Goal: Find specific page/section: Find specific page/section

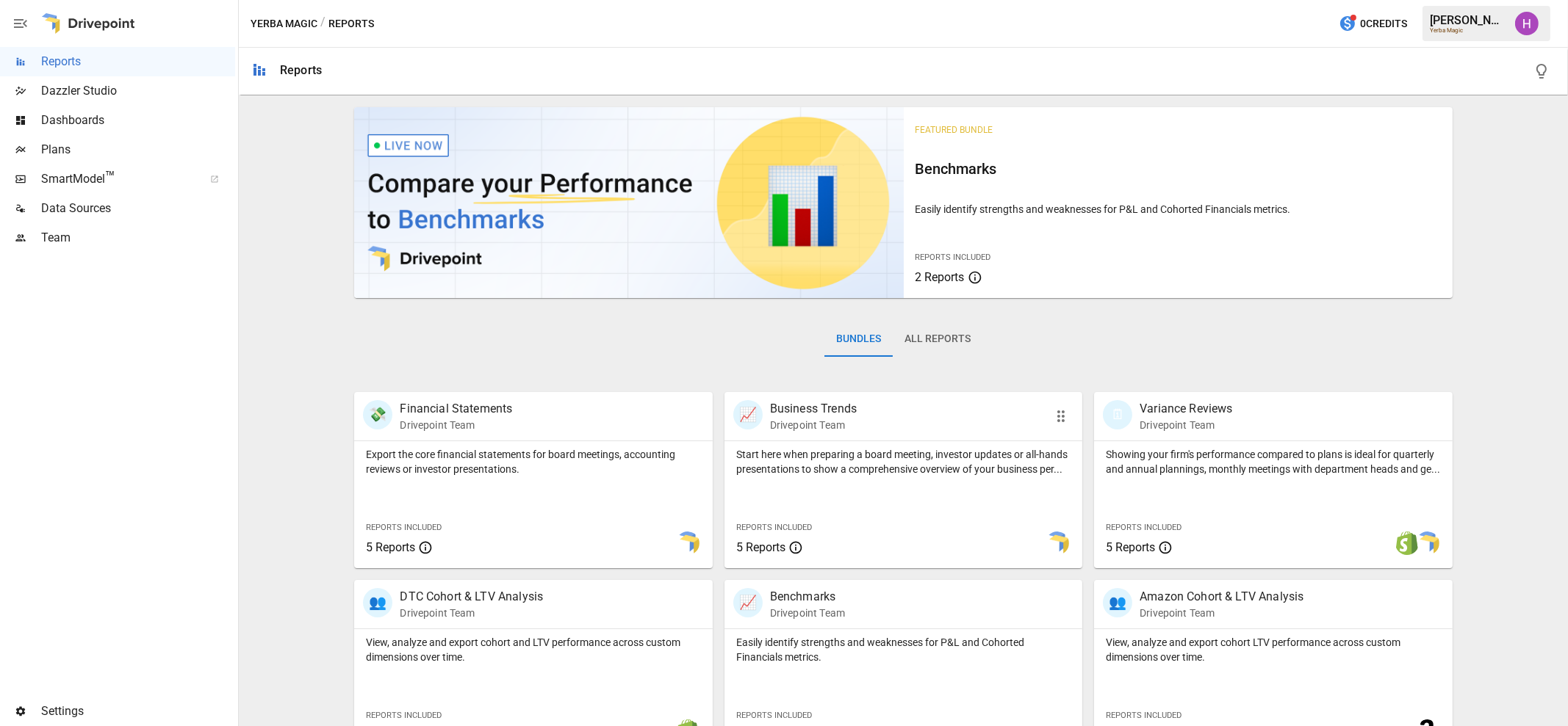
scroll to position [224, 0]
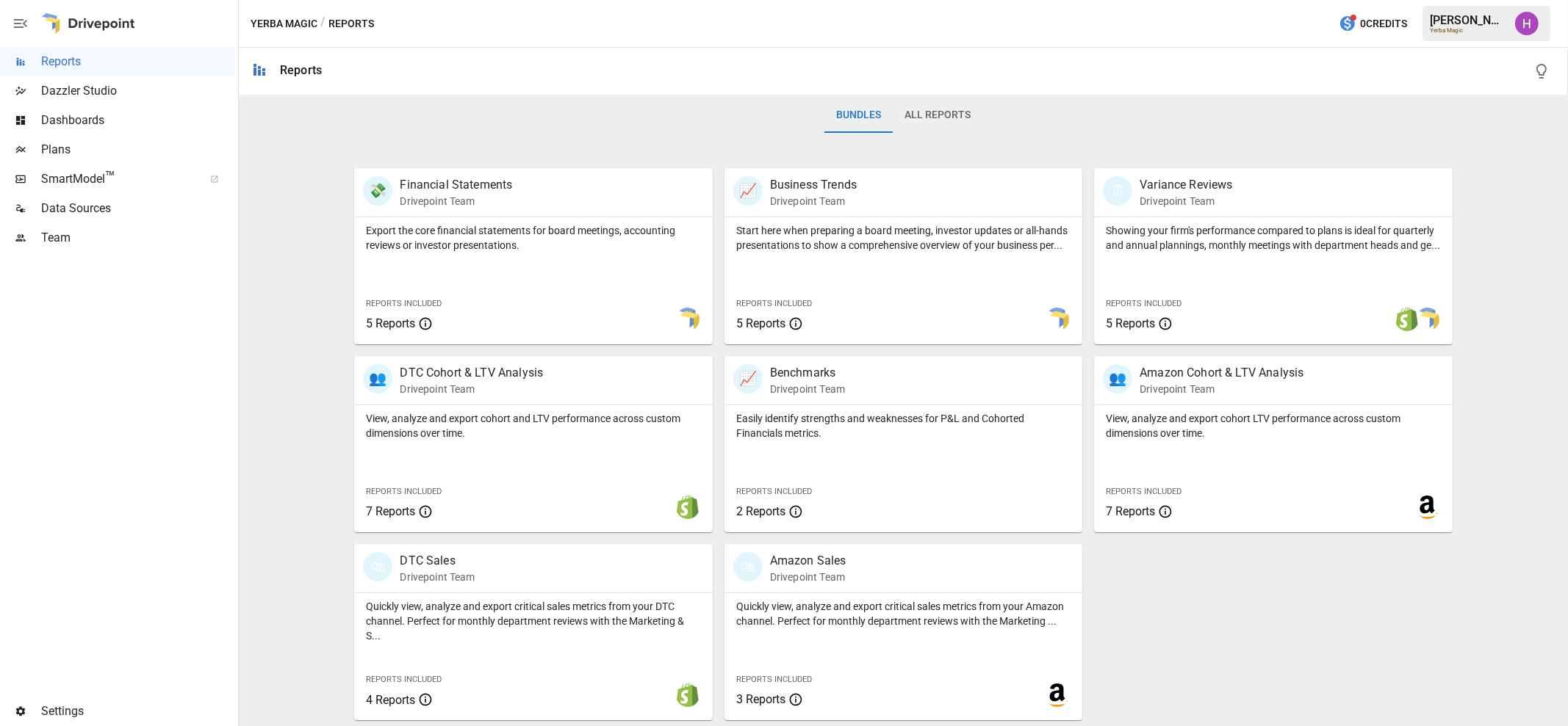
click at [923, 116] on button "All Reports" at bounding box center [938, 115] width 89 height 35
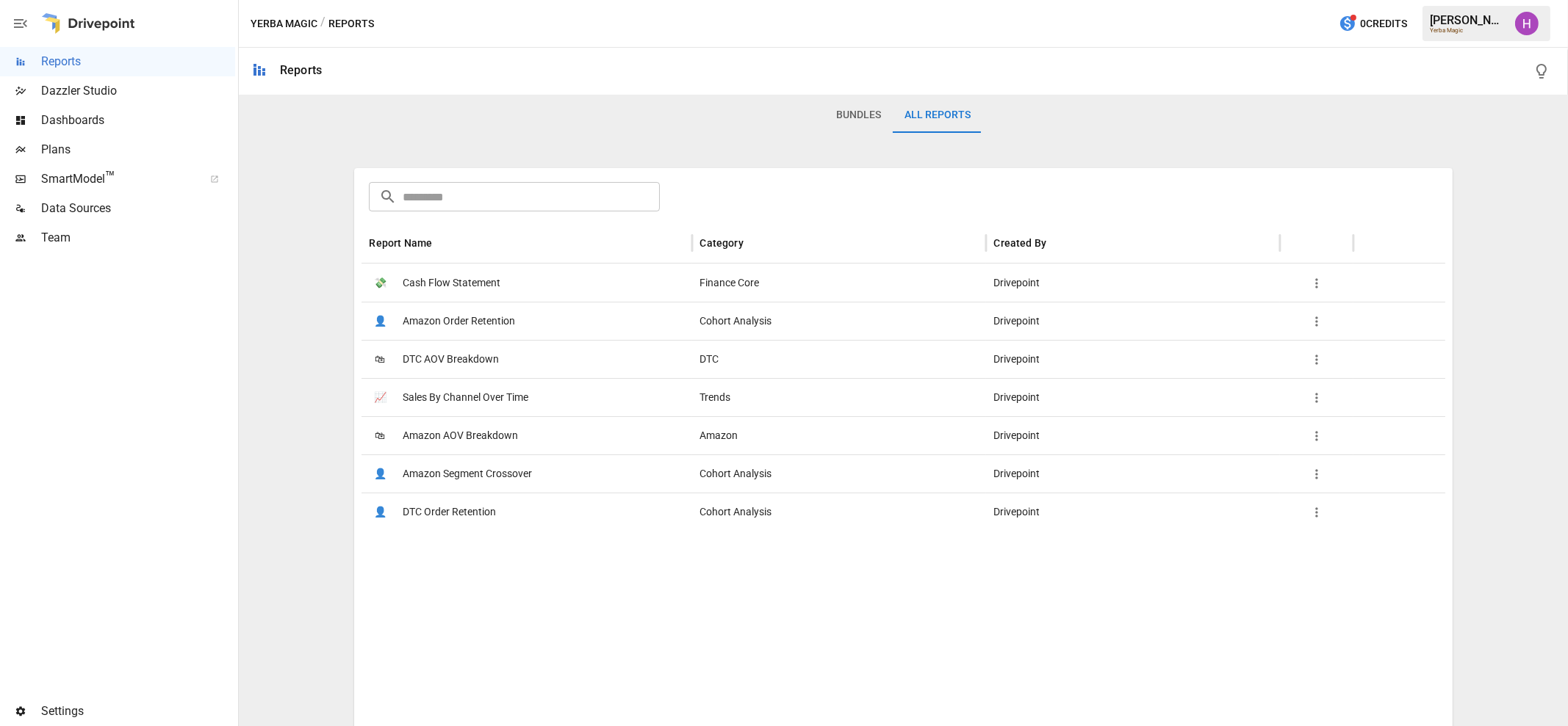
scroll to position [0, 0]
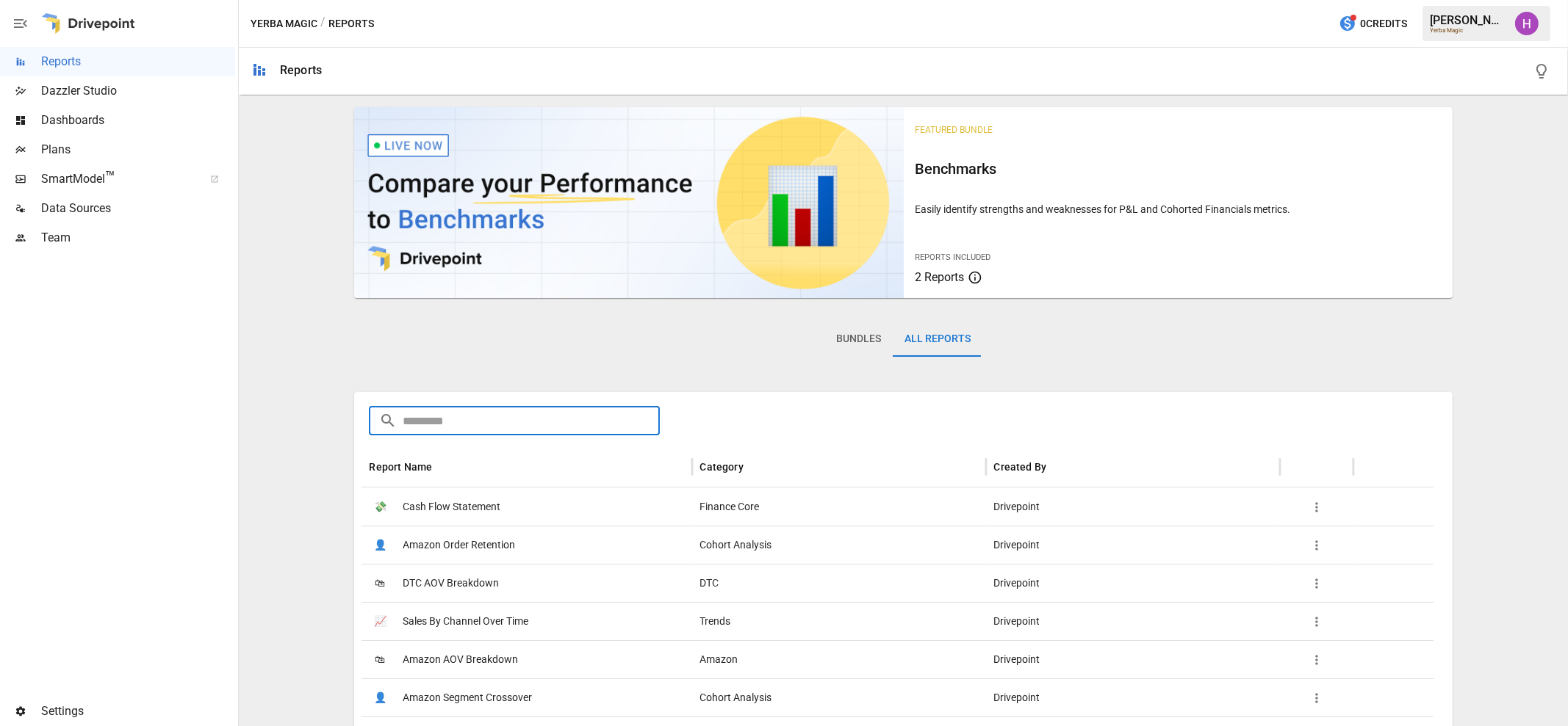
click at [477, 418] on input "text" at bounding box center [531, 421] width 257 height 29
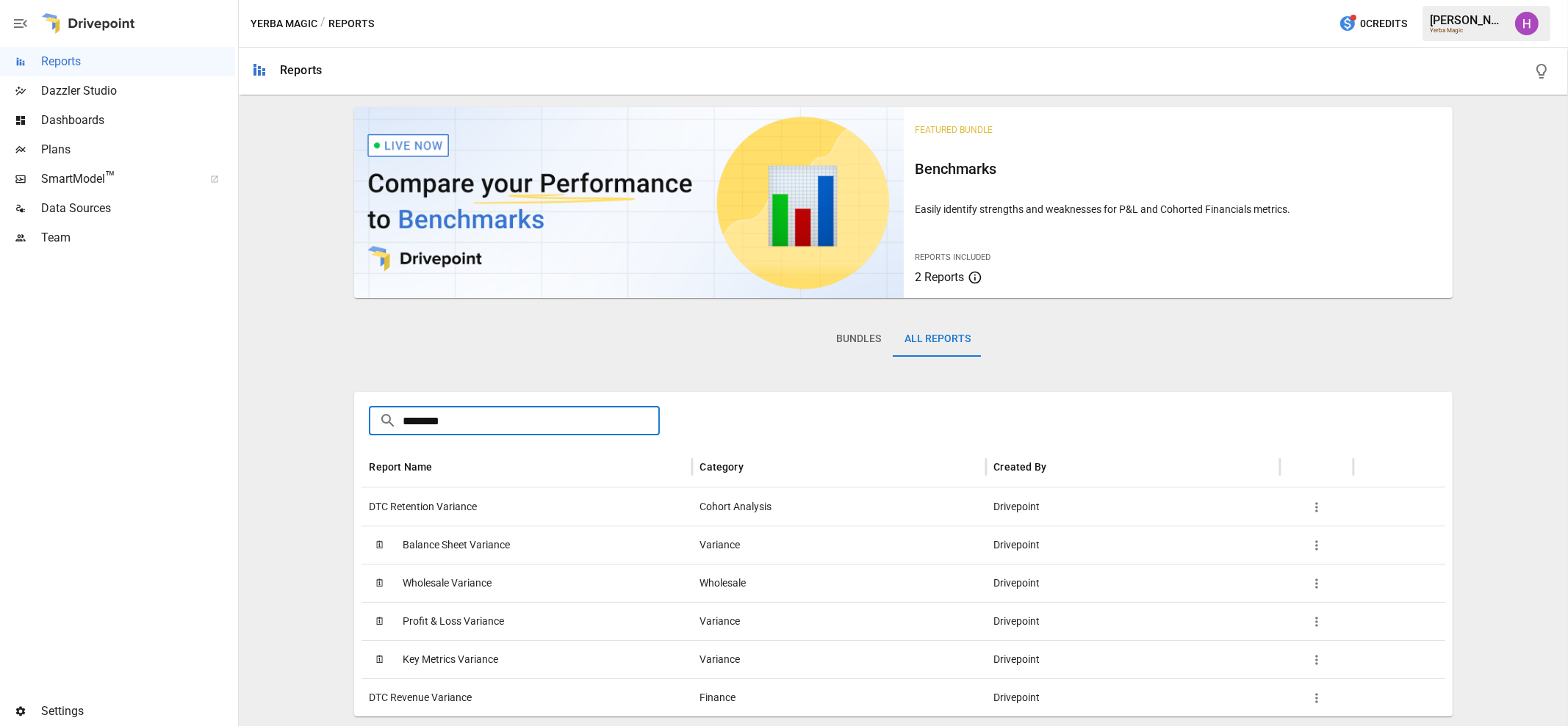
type input "********"
click at [430, 501] on span "DTC Retention Variance" at bounding box center [422, 507] width 108 height 37
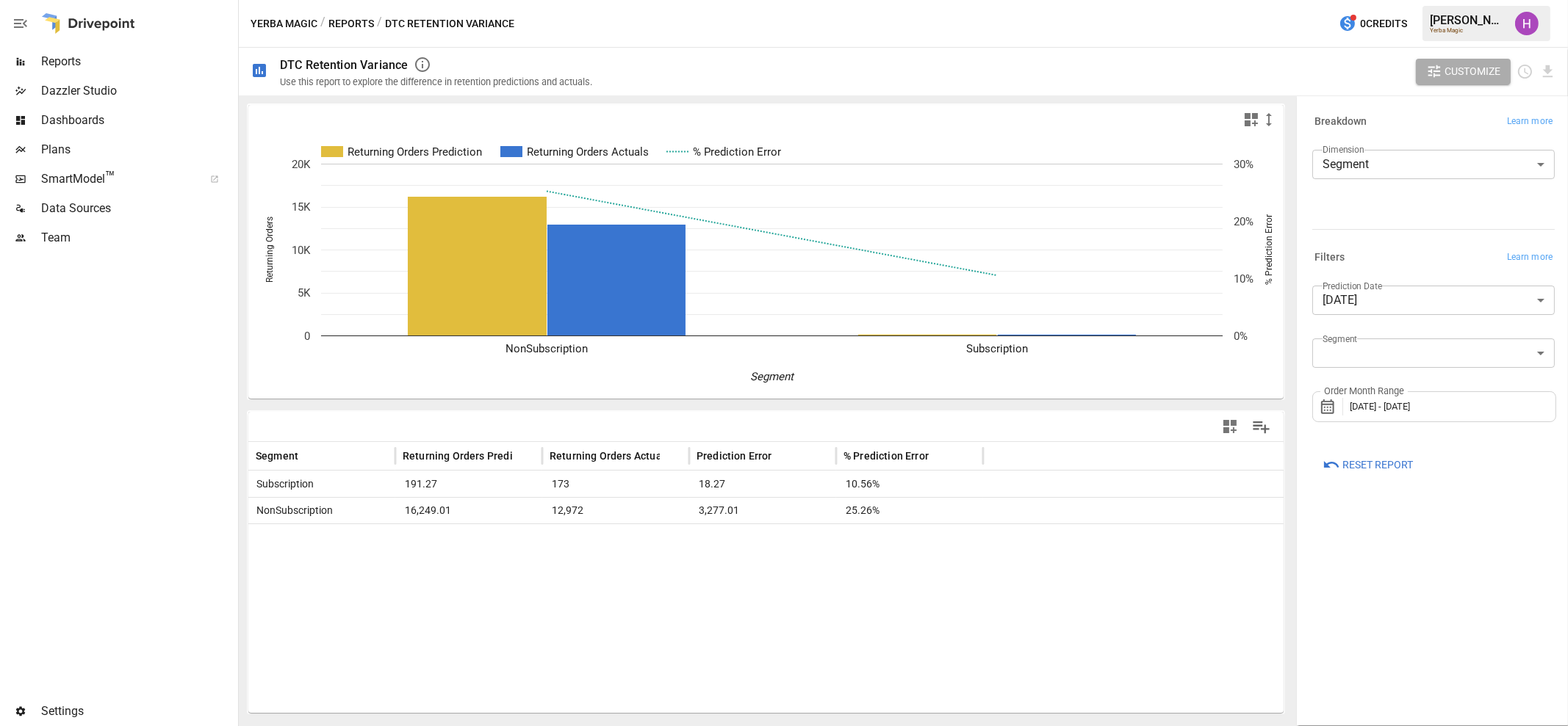
click at [138, 320] on div at bounding box center [117, 474] width 235 height 444
click at [77, 58] on span "Reports" at bounding box center [138, 62] width 194 height 18
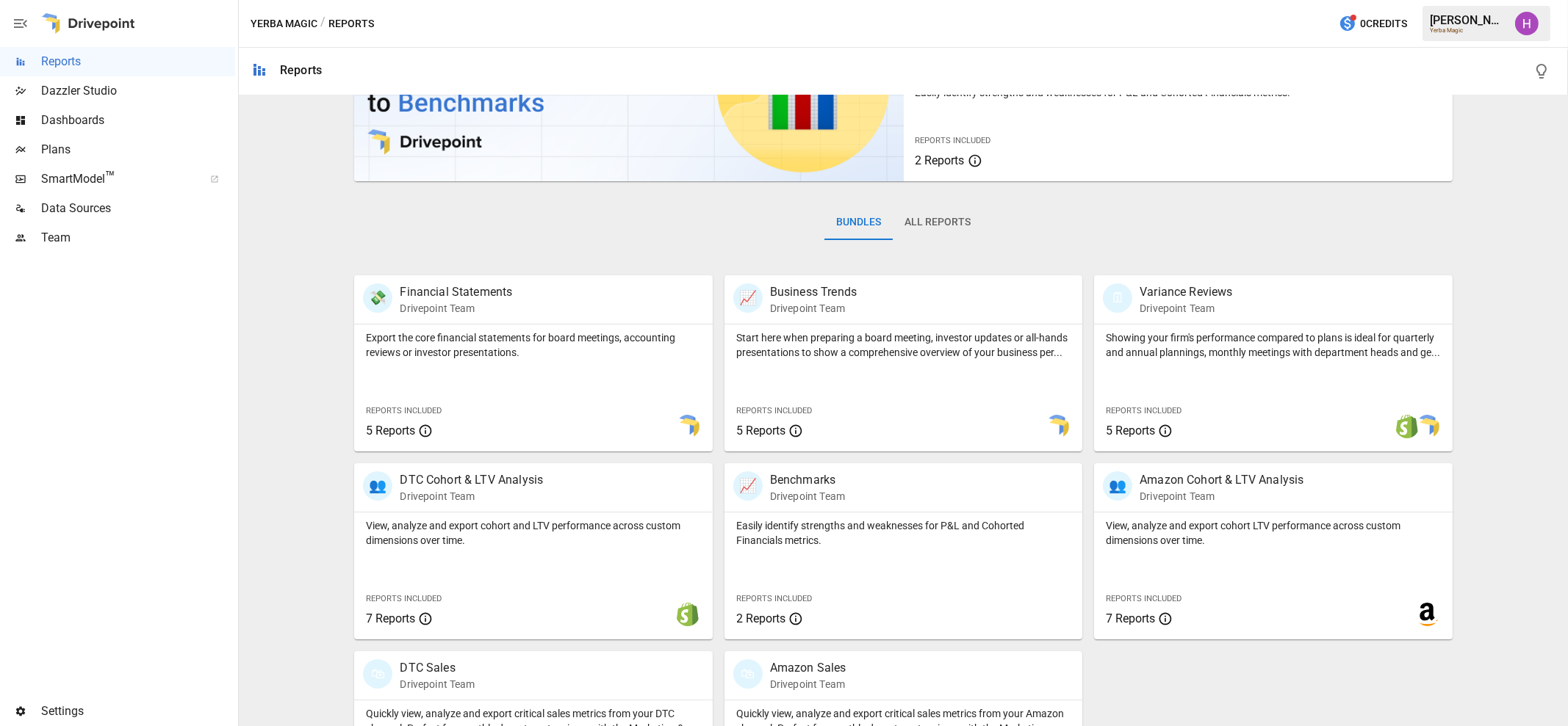
scroll to position [224, 0]
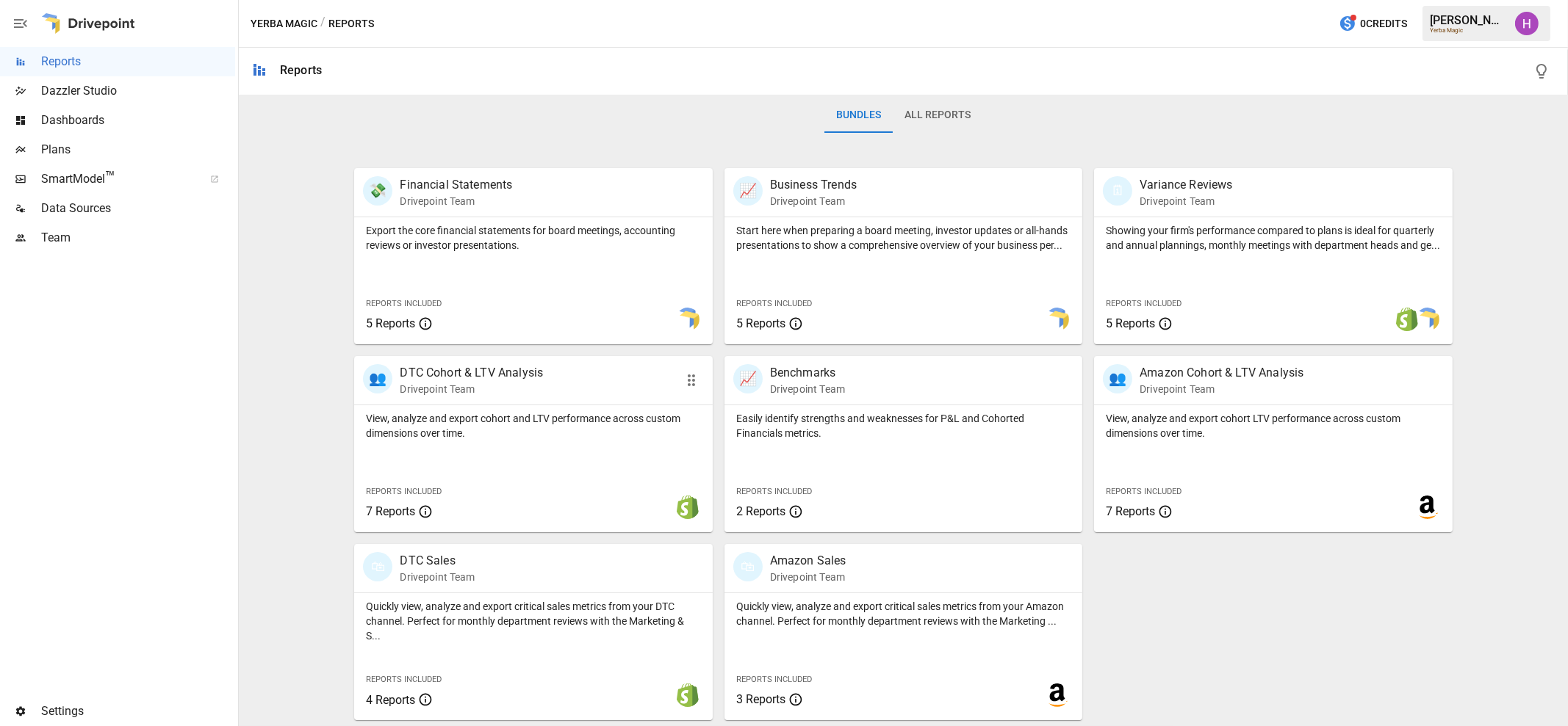
click at [508, 378] on p "DTC Cohort & LTV Analysis" at bounding box center [471, 373] width 143 height 18
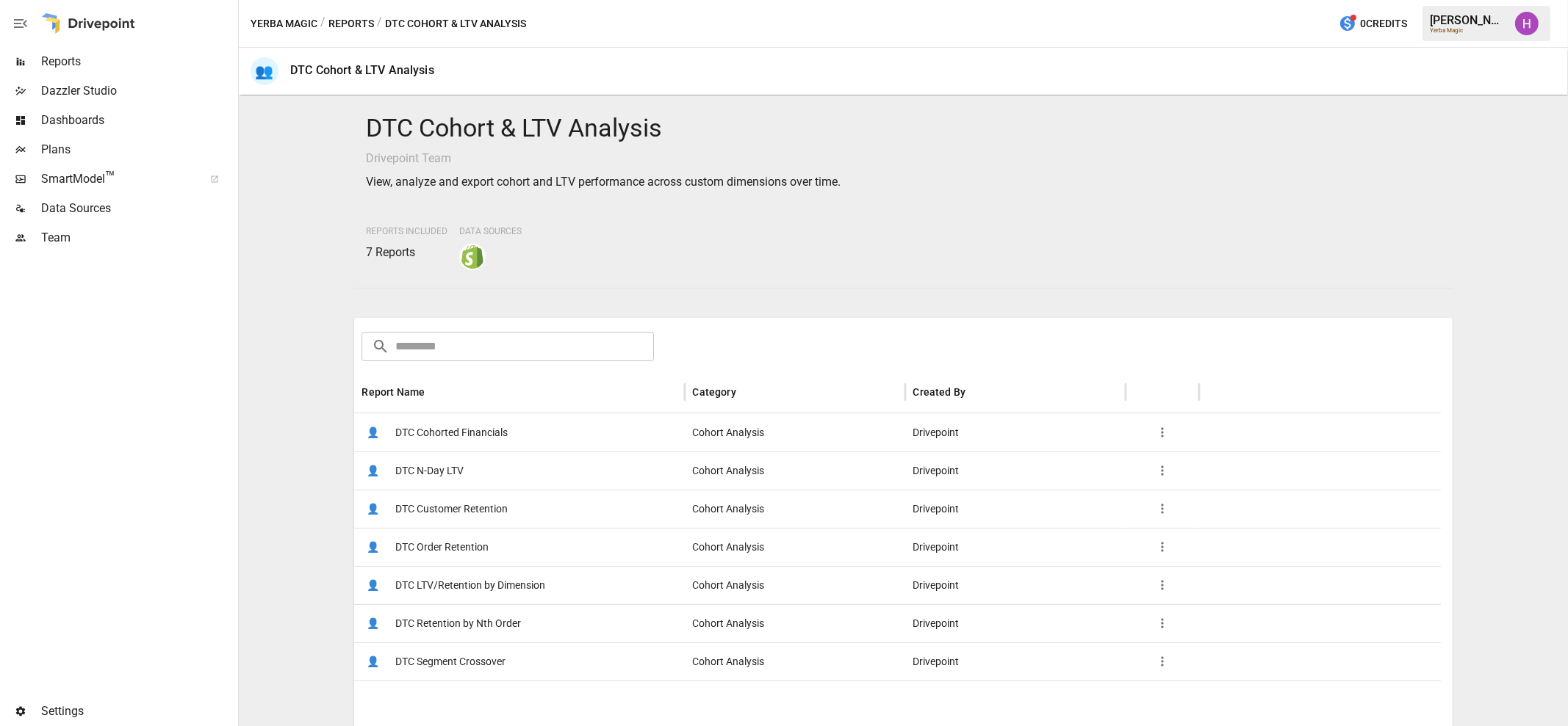
click at [1030, 17] on div "Yerba Magic / Reports / DTC Cohort & LTV Analysis 0 Credits [PERSON_NAME] Yerba…" at bounding box center [903, 24] width 1329 height 47
click at [533, 54] on div at bounding box center [1001, 71] width 1110 height 47
